Goal: Task Accomplishment & Management: Use online tool/utility

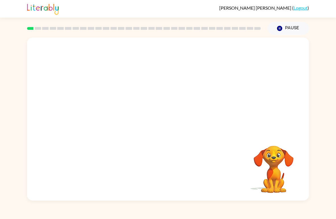
click at [154, 85] on video "Your browser must support playing .mp4 files to use Literably. Please try using…" at bounding box center [168, 86] width 282 height 97
click at [173, 89] on video "Your browser must support playing .mp4 files to use Literably. Please try using…" at bounding box center [168, 86] width 282 height 97
click at [172, 93] on video "Your browser must support playing .mp4 files to use Literably. Please try using…" at bounding box center [168, 86] width 282 height 97
click at [171, 97] on video "Your browser must support playing .mp4 files to use Literably. Please try using…" at bounding box center [168, 86] width 282 height 97
click at [170, 104] on video "Your browser must support playing .mp4 files to use Literably. Please try using…" at bounding box center [168, 86] width 282 height 97
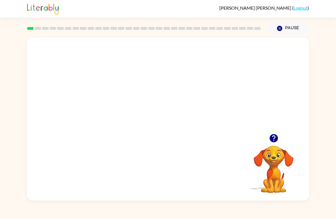
click at [173, 103] on video "Your browser must support playing .mp4 files to use Literably. Please try using…" at bounding box center [168, 86] width 282 height 97
click at [175, 112] on video "Your browser must support playing .mp4 files to use Literably. Please try using…" at bounding box center [168, 86] width 282 height 97
click at [173, 121] on video "Your browser must support playing .mp4 files to use Literably. Please try using…" at bounding box center [168, 86] width 282 height 97
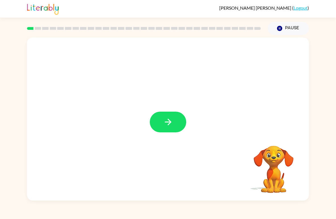
click at [168, 121] on icon "button" at bounding box center [168, 122] width 10 height 10
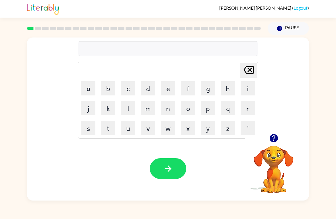
click at [115, 85] on button "b" at bounding box center [108, 88] width 14 height 14
click at [164, 89] on button "e" at bounding box center [168, 88] width 14 height 14
click at [211, 85] on button "g" at bounding box center [208, 88] width 14 height 14
click at [171, 160] on button "button" at bounding box center [168, 169] width 36 height 21
click at [133, 110] on button "l" at bounding box center [128, 108] width 14 height 14
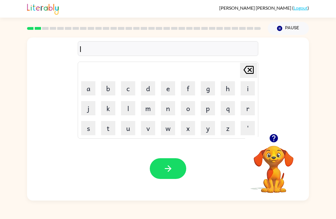
click at [192, 108] on button "o" at bounding box center [188, 108] width 14 height 14
click at [133, 128] on button "u" at bounding box center [128, 128] width 14 height 14
click at [150, 83] on button "d" at bounding box center [148, 88] width 14 height 14
click at [166, 168] on icon "button" at bounding box center [168, 169] width 10 height 10
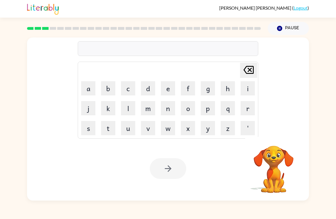
click at [151, 107] on button "m" at bounding box center [148, 108] width 14 height 14
click at [89, 87] on button "a" at bounding box center [88, 88] width 14 height 14
click at [90, 129] on button "s" at bounding box center [88, 128] width 14 height 14
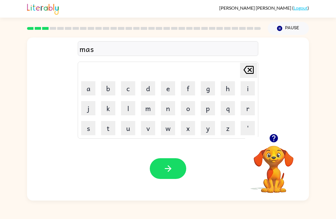
click at [225, 82] on button "h" at bounding box center [228, 88] width 14 height 14
click at [166, 164] on button "button" at bounding box center [168, 169] width 36 height 21
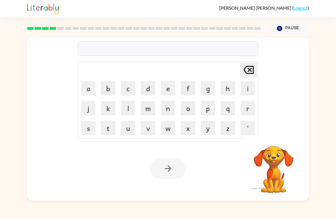
click at [91, 130] on button "s" at bounding box center [88, 128] width 14 height 14
click at [206, 111] on button "p" at bounding box center [208, 108] width 14 height 14
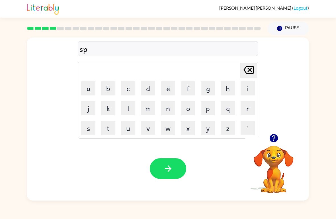
click at [181, 101] on button "o" at bounding box center [188, 108] width 14 height 14
click at [109, 125] on button "t" at bounding box center [108, 128] width 14 height 14
click at [166, 167] on icon "button" at bounding box center [168, 169] width 10 height 10
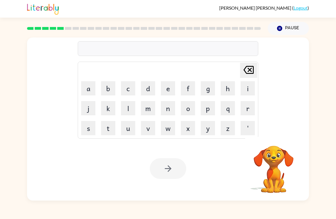
click at [210, 106] on button "p" at bounding box center [208, 108] width 14 height 14
click at [241, 108] on button "r" at bounding box center [248, 108] width 14 height 14
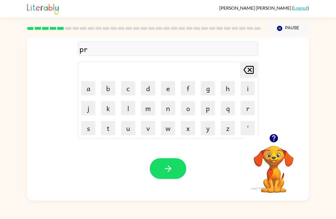
click at [186, 109] on button "o" at bounding box center [188, 108] width 14 height 14
click at [150, 90] on button "d" at bounding box center [148, 88] width 14 height 14
click at [247, 73] on icon "[PERSON_NAME] last character input" at bounding box center [249, 70] width 14 height 14
click at [127, 129] on button "u" at bounding box center [128, 128] width 14 height 14
click at [150, 86] on button "d" at bounding box center [148, 88] width 14 height 14
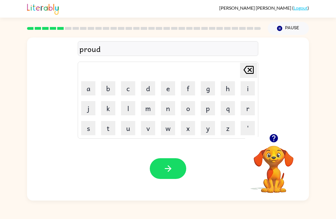
click at [172, 165] on icon "button" at bounding box center [168, 169] width 10 height 10
click at [212, 106] on button "p" at bounding box center [208, 108] width 14 height 14
click at [167, 85] on button "e" at bounding box center [168, 88] width 14 height 14
click at [248, 91] on button "i" at bounding box center [248, 88] width 14 height 14
click at [238, 75] on td "[PERSON_NAME] last character input" at bounding box center [168, 71] width 179 height 16
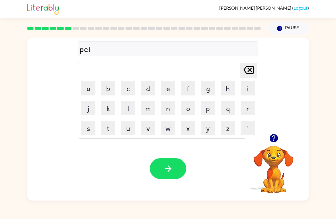
click at [248, 71] on icon "[PERSON_NAME] last character input" at bounding box center [249, 70] width 14 height 14
click at [245, 95] on button "i" at bounding box center [248, 88] width 14 height 14
click at [169, 87] on button "e" at bounding box center [168, 88] width 14 height 14
click at [164, 162] on button "button" at bounding box center [168, 169] width 36 height 21
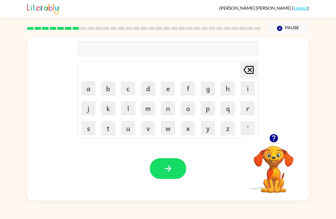
click at [86, 83] on button "a" at bounding box center [88, 88] width 14 height 14
click at [128, 85] on button "c" at bounding box center [128, 88] width 14 height 14
click at [128, 87] on button "c" at bounding box center [128, 88] width 14 height 14
click at [128, 104] on button "l" at bounding box center [128, 108] width 14 height 14
click at [168, 87] on button "e" at bounding box center [168, 88] width 14 height 14
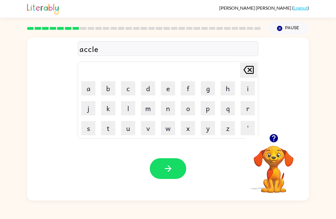
click at [167, 157] on div "Your browser must support playing .mp4 files to use Literably. Please try using…" at bounding box center [168, 169] width 282 height 64
click at [168, 161] on button "button" at bounding box center [168, 169] width 36 height 21
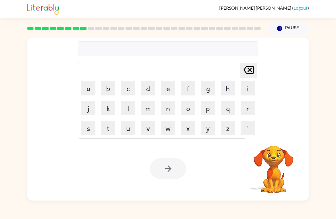
click at [105, 82] on button "b" at bounding box center [108, 88] width 14 height 14
click at [89, 86] on button "a" at bounding box center [88, 88] width 14 height 14
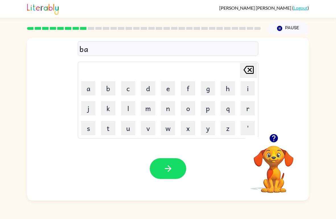
click at [108, 122] on button "t" at bounding box center [108, 128] width 14 height 14
click at [227, 86] on button "h" at bounding box center [228, 88] width 14 height 14
click at [166, 166] on icon "button" at bounding box center [168, 169] width 10 height 10
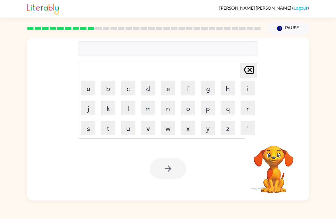
click at [123, 84] on button "c" at bounding box center [128, 88] width 14 height 14
click at [128, 105] on button "l" at bounding box center [128, 108] width 14 height 14
click at [186, 107] on button "o" at bounding box center [188, 108] width 14 height 14
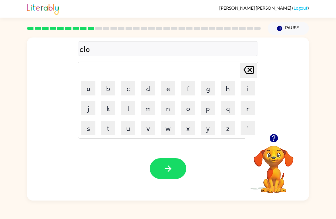
click at [128, 128] on button "u" at bounding box center [128, 128] width 14 height 14
click at [163, 100] on td "n" at bounding box center [167, 108] width 19 height 19
click at [171, 104] on button "n" at bounding box center [168, 108] width 14 height 14
click at [167, 158] on div "Your browser must support playing .mp4 files to use Literably. Please try using…" at bounding box center [168, 169] width 282 height 64
click at [170, 163] on button "button" at bounding box center [168, 169] width 36 height 21
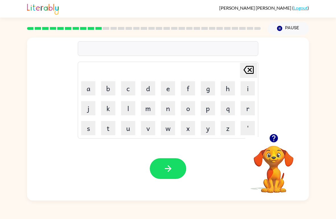
click at [250, 86] on button "i" at bounding box center [248, 88] width 14 height 14
click at [164, 111] on button "n" at bounding box center [168, 108] width 14 height 14
click at [83, 130] on button "s" at bounding box center [88, 128] width 14 height 14
click at [166, 86] on button "e" at bounding box center [168, 88] width 14 height 14
click at [246, 106] on button "r" at bounding box center [248, 108] width 14 height 14
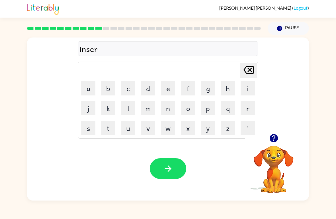
click at [111, 127] on button "t" at bounding box center [108, 128] width 14 height 14
click at [170, 179] on button "button" at bounding box center [168, 169] width 36 height 21
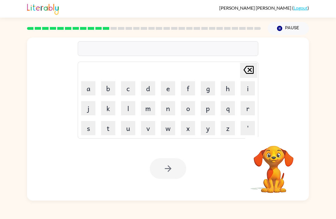
click at [131, 86] on button "c" at bounding box center [128, 88] width 14 height 14
click at [188, 106] on button "o" at bounding box center [188, 108] width 14 height 14
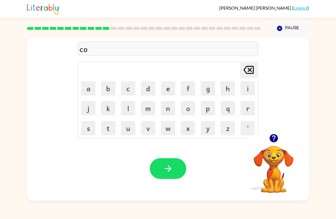
click at [148, 84] on button "d" at bounding box center [148, 88] width 14 height 14
click at [164, 83] on button "e" at bounding box center [168, 88] width 14 height 14
click at [165, 170] on icon "button" at bounding box center [168, 169] width 10 height 10
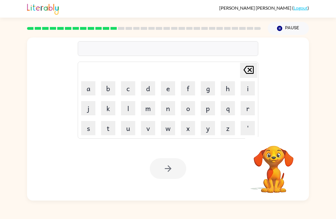
click at [145, 125] on button "v" at bounding box center [148, 128] width 14 height 14
click at [190, 105] on button "o" at bounding box center [188, 108] width 14 height 14
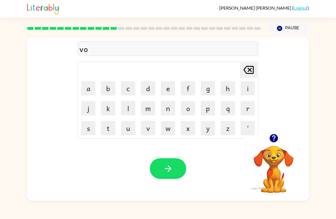
click at [127, 102] on button "l" at bounding box center [128, 108] width 14 height 14
click at [205, 124] on button "y" at bounding box center [208, 128] width 14 height 14
click at [183, 106] on button "o" at bounding box center [188, 108] width 14 height 14
click at [123, 126] on button "u" at bounding box center [128, 128] width 14 height 14
click at [142, 99] on td "m" at bounding box center [147, 108] width 19 height 19
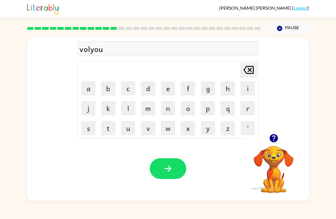
click at [164, 164] on button "button" at bounding box center [168, 169] width 36 height 21
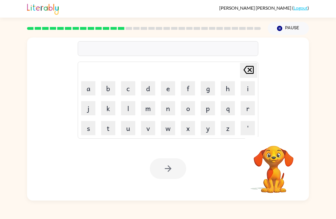
click at [82, 122] on button "s" at bounding box center [88, 128] width 14 height 14
click at [169, 128] on button "w" at bounding box center [168, 128] width 14 height 14
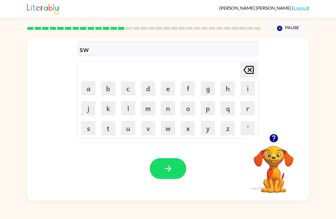
click at [245, 71] on icon "[PERSON_NAME] last character input" at bounding box center [249, 70] width 14 height 14
click at [128, 125] on button "u" at bounding box center [128, 128] width 14 height 14
click at [165, 82] on button "e" at bounding box center [168, 88] width 14 height 14
click at [106, 122] on button "t" at bounding box center [108, 128] width 14 height 14
click at [167, 104] on button "n" at bounding box center [168, 108] width 14 height 14
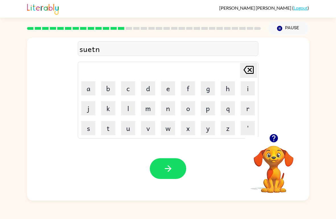
click at [165, 86] on button "e" at bounding box center [168, 88] width 14 height 14
click at [89, 115] on button "j" at bounding box center [88, 108] width 14 height 14
click at [247, 69] on icon "[PERSON_NAME] last character input" at bounding box center [249, 70] width 14 height 14
click at [86, 126] on button "s" at bounding box center [88, 128] width 14 height 14
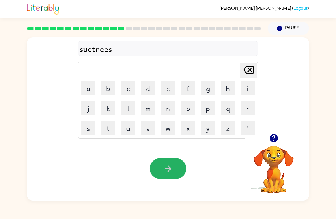
click at [167, 162] on button "button" at bounding box center [168, 169] width 36 height 21
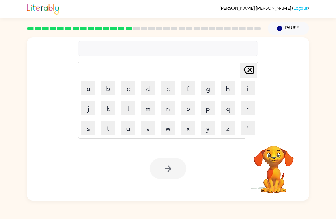
click at [214, 68] on td "[PERSON_NAME] last character input" at bounding box center [168, 71] width 179 height 16
click at [212, 107] on button "p" at bounding box center [208, 108] width 14 height 14
click at [246, 94] on button "i" at bounding box center [248, 88] width 14 height 14
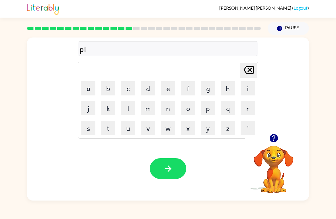
click at [320, 194] on div "pi Delete Delete last character input a b c d e f g h i j k l m n o p q r s t u…" at bounding box center [168, 118] width 336 height 166
click at [132, 106] on button "l" at bounding box center [128, 108] width 14 height 14
click at [173, 84] on button "e" at bounding box center [168, 88] width 14 height 14
click at [172, 84] on button "e" at bounding box center [168, 88] width 14 height 14
click at [253, 69] on icon at bounding box center [248, 70] width 10 height 8
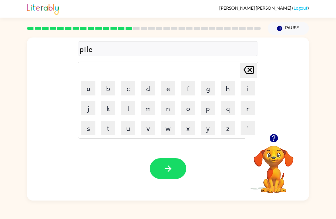
click at [110, 130] on button "t" at bounding box center [108, 128] width 14 height 14
click at [181, 163] on button "button" at bounding box center [168, 169] width 36 height 21
click at [195, 95] on button "f" at bounding box center [188, 88] width 14 height 14
click at [185, 109] on button "o" at bounding box center [188, 108] width 14 height 14
click at [242, 107] on button "r" at bounding box center [248, 108] width 14 height 14
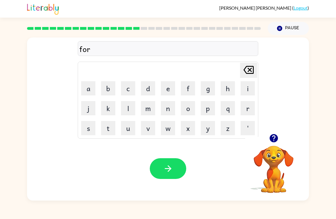
click at [106, 105] on button "k" at bounding box center [108, 108] width 14 height 14
click at [182, 158] on div "Your browser must support playing .mp4 files to use Literably. Please try using…" at bounding box center [168, 169] width 282 height 64
click at [163, 159] on button "button" at bounding box center [168, 169] width 36 height 21
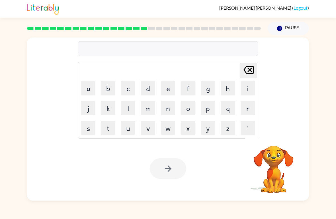
click at [171, 128] on button "w" at bounding box center [168, 128] width 14 height 14
click at [168, 87] on button "e" at bounding box center [168, 88] width 14 height 14
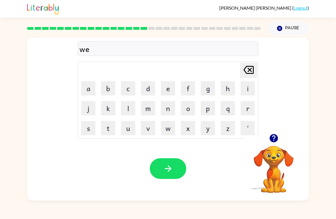
click at [110, 87] on button "b" at bounding box center [108, 88] width 14 height 14
click at [169, 160] on button "button" at bounding box center [168, 169] width 36 height 21
click at [191, 84] on button "f" at bounding box center [188, 88] width 14 height 14
click at [124, 108] on button "l" at bounding box center [128, 108] width 14 height 14
click at [248, 84] on button "i" at bounding box center [248, 88] width 14 height 14
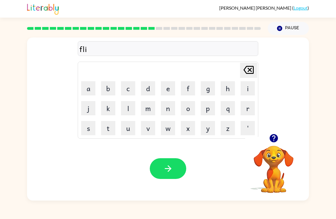
click at [209, 107] on button "p" at bounding box center [208, 108] width 14 height 14
click at [248, 85] on button "i" at bounding box center [248, 88] width 14 height 14
click at [171, 105] on button "n" at bounding box center [168, 108] width 14 height 14
click at [212, 86] on button "g" at bounding box center [208, 88] width 14 height 14
click at [166, 156] on div "Your browser must support playing .mp4 files to use Literably. Please try using…" at bounding box center [168, 169] width 282 height 64
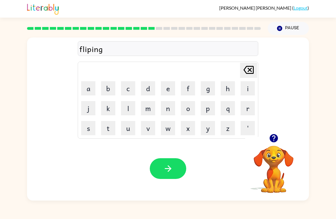
click at [168, 162] on button "button" at bounding box center [168, 169] width 36 height 21
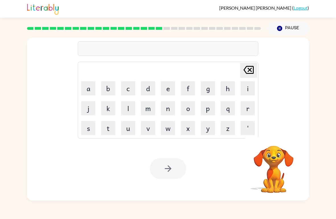
click at [90, 125] on button "s" at bounding box center [88, 128] width 14 height 14
click at [167, 101] on button "n" at bounding box center [168, 108] width 14 height 14
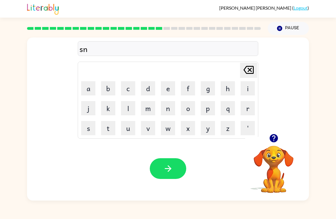
click at [190, 106] on button "o" at bounding box center [188, 108] width 14 height 14
click at [248, 99] on td "r" at bounding box center [247, 108] width 19 height 19
click at [246, 105] on button "r" at bounding box center [248, 108] width 14 height 14
click at [108, 125] on button "t" at bounding box center [108, 128] width 14 height 14
click at [170, 167] on icon "button" at bounding box center [168, 169] width 10 height 10
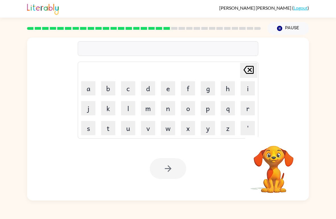
click at [169, 90] on button "e" at bounding box center [168, 88] width 14 height 14
click at [94, 130] on button "s" at bounding box center [88, 128] width 14 height 14
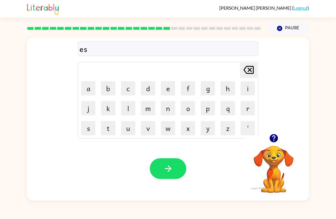
click at [214, 132] on button "y" at bounding box center [208, 128] width 14 height 14
click at [247, 69] on icon "[PERSON_NAME] last character input" at bounding box center [249, 70] width 14 height 14
click at [169, 91] on button "e" at bounding box center [168, 88] width 14 height 14
click at [206, 132] on button "y" at bounding box center [208, 128] width 14 height 14
click at [166, 155] on div "Your browser must support playing .mp4 files to use Literably. Please try using…" at bounding box center [168, 169] width 282 height 64
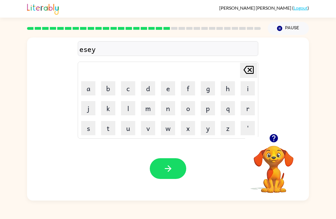
click at [175, 169] on button "button" at bounding box center [168, 169] width 36 height 21
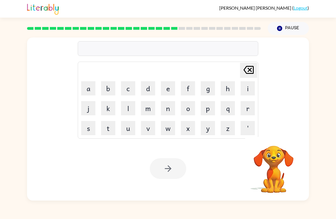
click at [149, 88] on button "d" at bounding box center [148, 88] width 14 height 14
click at [247, 92] on button "i" at bounding box center [248, 88] width 14 height 14
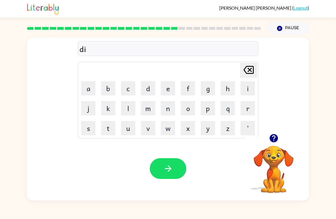
click at [89, 132] on button "s" at bounding box center [88, 128] width 14 height 14
click at [227, 91] on button "h" at bounding box center [228, 88] width 14 height 14
click at [90, 129] on button "s" at bounding box center [88, 128] width 14 height 14
click at [167, 168] on icon "button" at bounding box center [168, 169] width 10 height 10
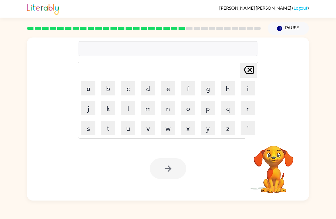
click at [190, 90] on button "f" at bounding box center [188, 88] width 14 height 14
click at [128, 109] on button "l" at bounding box center [128, 108] width 14 height 14
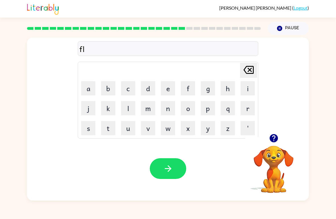
click at [188, 108] on button "o" at bounding box center [188, 108] width 14 height 14
click at [108, 130] on button "t" at bounding box center [108, 128] width 14 height 14
click at [180, 163] on button "button" at bounding box center [168, 169] width 36 height 21
click at [149, 110] on button "m" at bounding box center [148, 108] width 14 height 14
click at [252, 86] on button "i" at bounding box center [248, 88] width 14 height 14
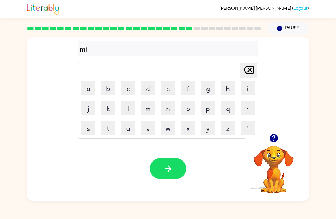
click at [155, 85] on button "d" at bounding box center [148, 88] width 14 height 14
click at [172, 103] on button "n" at bounding box center [168, 108] width 14 height 14
click at [250, 89] on button "i" at bounding box center [248, 88] width 14 height 14
click at [109, 129] on button "t" at bounding box center [108, 128] width 14 height 14
click at [223, 84] on button "h" at bounding box center [228, 88] width 14 height 14
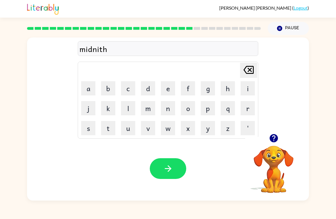
click at [207, 86] on button "g" at bounding box center [208, 88] width 14 height 14
click at [178, 159] on button "button" at bounding box center [168, 169] width 36 height 21
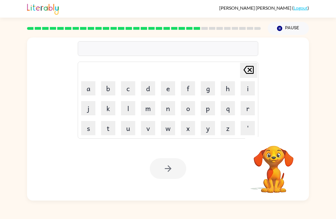
click at [172, 128] on button "w" at bounding box center [168, 128] width 14 height 14
click at [249, 86] on button "i" at bounding box center [248, 88] width 14 height 14
click at [173, 108] on button "n" at bounding box center [168, 108] width 14 height 14
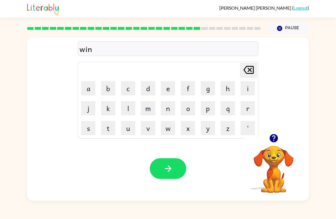
click at [107, 128] on button "t" at bounding box center [108, 128] width 14 height 14
click at [167, 85] on button "e" at bounding box center [168, 88] width 14 height 14
click at [249, 108] on button "r" at bounding box center [248, 108] width 14 height 14
click at [173, 167] on button "button" at bounding box center [168, 169] width 36 height 21
click at [91, 130] on button "s" at bounding box center [88, 128] width 14 height 14
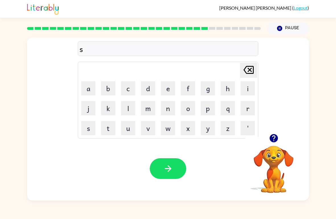
click at [247, 86] on button "i" at bounding box center [248, 88] width 14 height 14
click at [144, 91] on button "d" at bounding box center [148, 88] width 14 height 14
click at [244, 87] on button "i" at bounding box center [248, 88] width 14 height 14
click at [168, 106] on button "n" at bounding box center [168, 108] width 14 height 14
click at [209, 87] on button "g" at bounding box center [208, 88] width 14 height 14
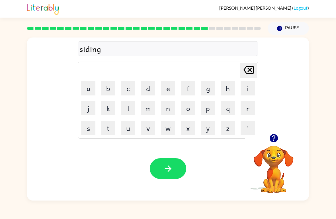
click at [175, 171] on button "button" at bounding box center [168, 169] width 36 height 21
click at [247, 108] on button "r" at bounding box center [248, 108] width 14 height 14
click at [188, 106] on button "o" at bounding box center [188, 108] width 14 height 14
click at [108, 106] on button "k" at bounding box center [108, 108] width 14 height 14
click at [167, 85] on button "e" at bounding box center [168, 88] width 14 height 14
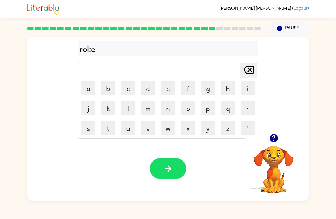
click at [112, 127] on button "t" at bounding box center [108, 128] width 14 height 14
click at [171, 170] on icon "button" at bounding box center [168, 169] width 7 height 7
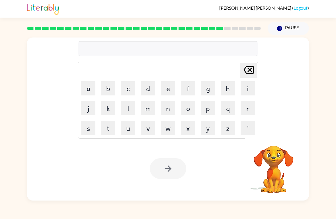
click at [205, 134] on button "y" at bounding box center [208, 128] width 14 height 14
click at [192, 109] on button "o" at bounding box center [188, 108] width 14 height 14
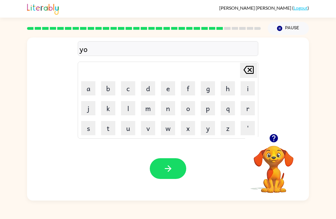
click at [126, 129] on button "u" at bounding box center [128, 128] width 14 height 14
click at [171, 106] on button "n" at bounding box center [168, 108] width 14 height 14
click at [173, 88] on button "e" at bounding box center [168, 88] width 14 height 14
click at [191, 85] on button "f" at bounding box center [188, 88] width 14 height 14
click at [190, 112] on button "o" at bounding box center [188, 108] width 14 height 14
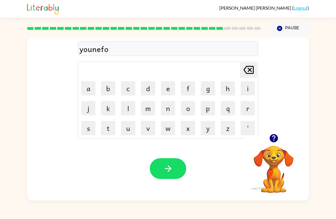
click at [149, 108] on button "m" at bounding box center [148, 108] width 14 height 14
click at [161, 159] on button "button" at bounding box center [168, 169] width 36 height 21
click at [128, 89] on button "c" at bounding box center [128, 88] width 14 height 14
click at [230, 86] on button "h" at bounding box center [228, 88] width 14 height 14
click at [89, 87] on button "a" at bounding box center [88, 88] width 14 height 14
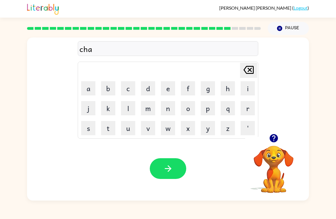
click at [251, 83] on button "i" at bounding box center [248, 88] width 14 height 14
click at [169, 109] on button "n" at bounding box center [168, 108] width 14 height 14
click at [167, 163] on button "button" at bounding box center [168, 169] width 36 height 21
click at [273, 135] on icon "button" at bounding box center [273, 138] width 8 height 8
click at [275, 142] on icon "button" at bounding box center [273, 138] width 8 height 8
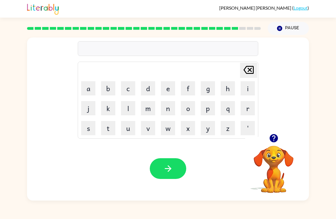
click at [276, 139] on icon "button" at bounding box center [273, 138] width 8 height 8
click at [130, 88] on button "c" at bounding box center [128, 88] width 14 height 14
click at [229, 86] on button "h" at bounding box center [228, 88] width 14 height 14
click at [188, 106] on button "o" at bounding box center [188, 108] width 14 height 14
click at [110, 109] on button "k" at bounding box center [108, 108] width 14 height 14
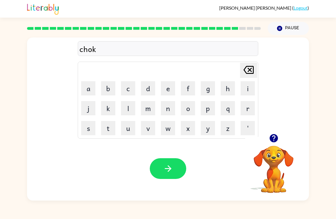
click at [124, 109] on button "l" at bounding box center [128, 108] width 14 height 14
click at [173, 87] on button "e" at bounding box center [168, 88] width 14 height 14
click at [111, 127] on button "t" at bounding box center [108, 128] width 14 height 14
click at [173, 166] on button "button" at bounding box center [168, 169] width 36 height 21
click at [111, 127] on button "t" at bounding box center [108, 128] width 14 height 14
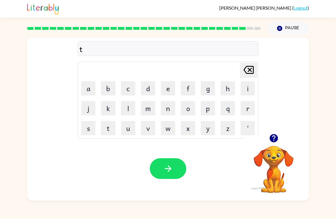
click at [227, 83] on button "h" at bounding box center [228, 88] width 14 height 14
click at [165, 86] on button "e" at bounding box center [168, 88] width 14 height 14
click at [245, 107] on button "r" at bounding box center [248, 108] width 14 height 14
click at [91, 126] on button "s" at bounding box center [88, 128] width 14 height 14
click at [111, 124] on button "t" at bounding box center [108, 128] width 14 height 14
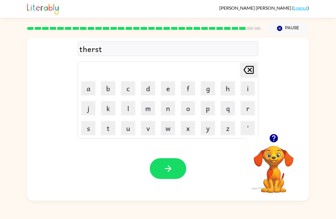
click at [184, 165] on button "button" at bounding box center [168, 169] width 36 height 21
click at [186, 89] on button "f" at bounding box center [188, 88] width 14 height 14
click at [248, 90] on button "i" at bounding box center [248, 88] width 14 height 14
click at [204, 87] on button "g" at bounding box center [208, 88] width 14 height 14
click at [211, 87] on button "g" at bounding box center [208, 88] width 14 height 14
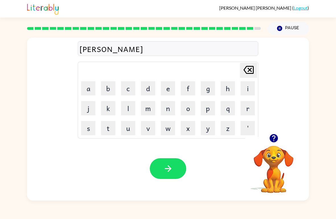
click at [165, 86] on button "e" at bounding box center [168, 88] width 14 height 14
click at [246, 105] on button "r" at bounding box center [248, 108] width 14 height 14
click at [171, 109] on button "n" at bounding box center [168, 108] width 14 height 14
click at [247, 87] on button "i" at bounding box center [248, 88] width 14 height 14
click at [130, 105] on button "l" at bounding box center [128, 108] width 14 height 14
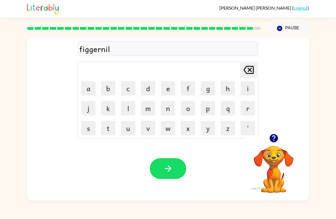
click at [165, 171] on icon "button" at bounding box center [168, 169] width 10 height 10
